Goal: Find specific page/section: Find specific page/section

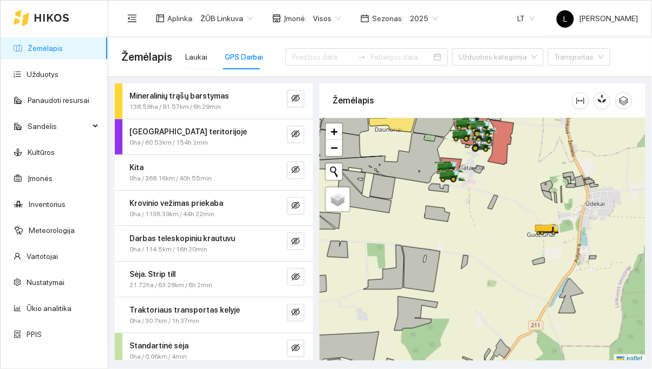
click at [437, 215] on icon at bounding box center [437, 214] width 25 height 16
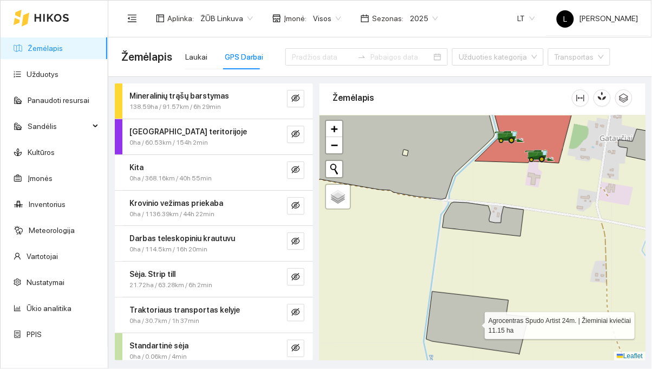
click at [470, 216] on icon at bounding box center [483, 219] width 81 height 34
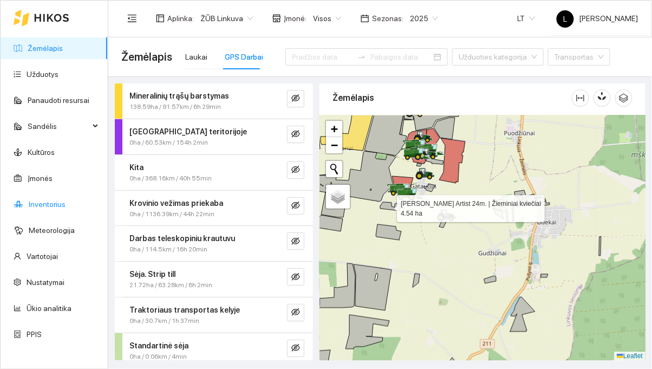
click at [29, 209] on link "Inventorius" at bounding box center [47, 204] width 37 height 9
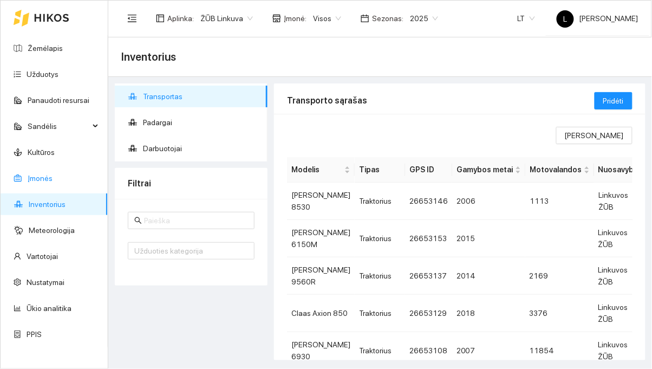
click at [28, 174] on link "Įmonės" at bounding box center [40, 178] width 25 height 9
